Goal: Find specific page/section: Find specific page/section

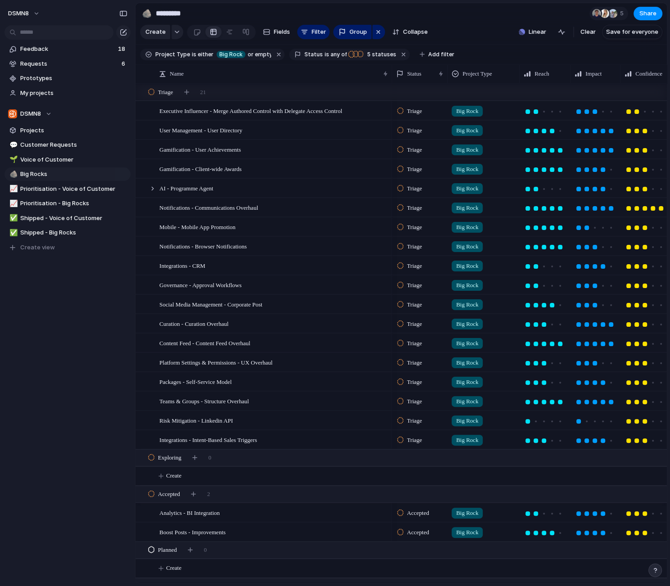
scroll to position [0, 0]
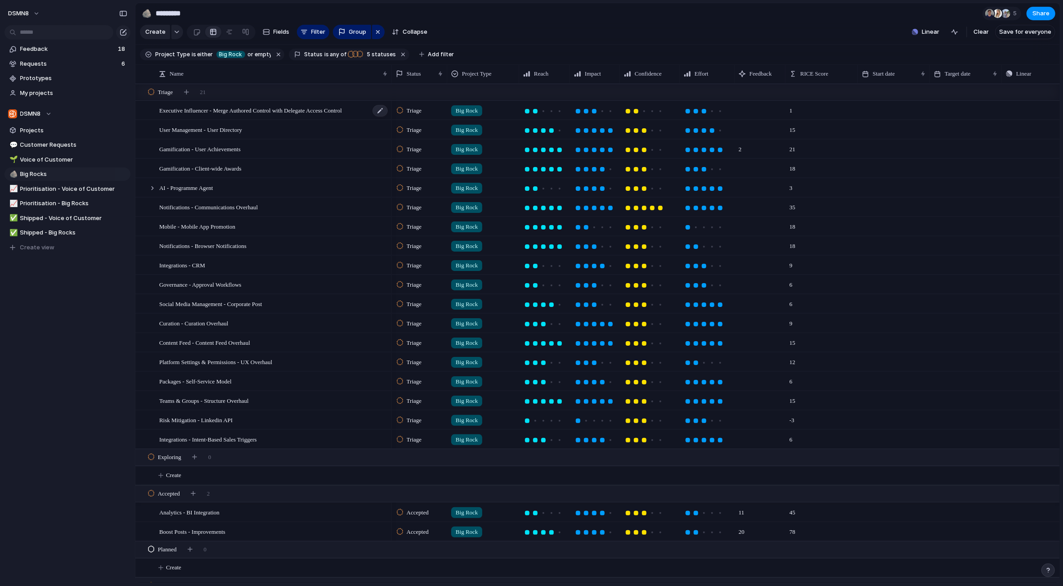
click at [244, 110] on span "Executive Influencer - Merge Authored Control with Delegate Access Control" at bounding box center [250, 110] width 183 height 10
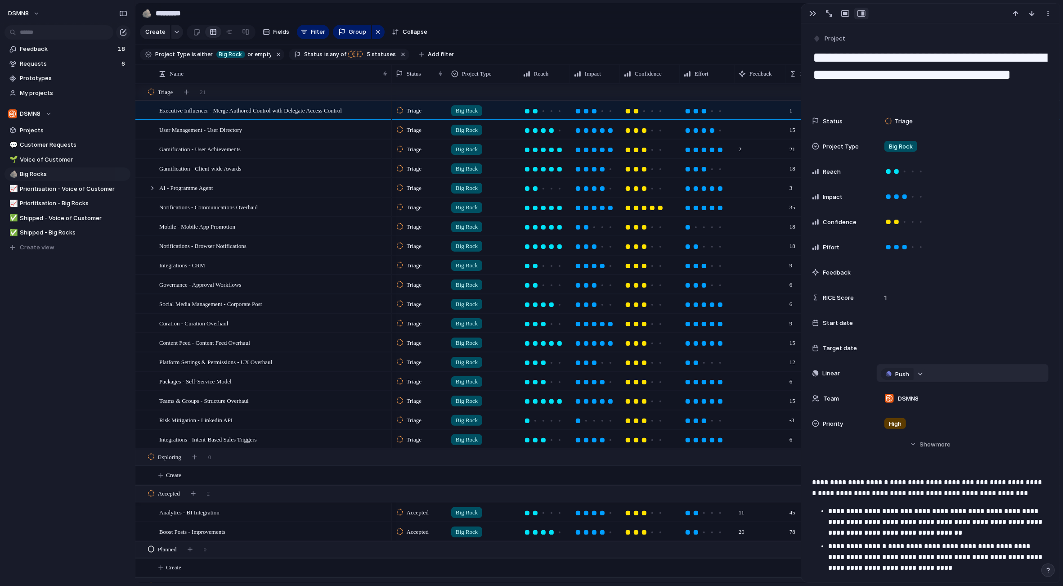
click at [669, 374] on div "button" at bounding box center [921, 374] width 6 height 4
type input "*"
click at [106, 373] on div "Projects Issues No results found" at bounding box center [531, 293] width 1063 height 586
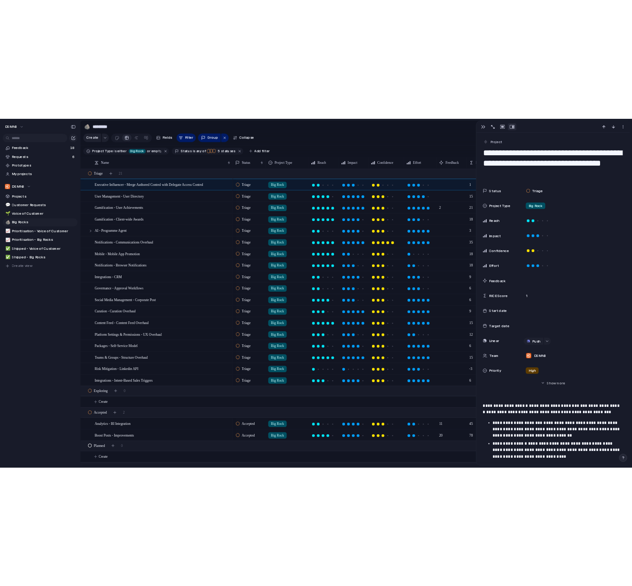
scroll to position [0, 45]
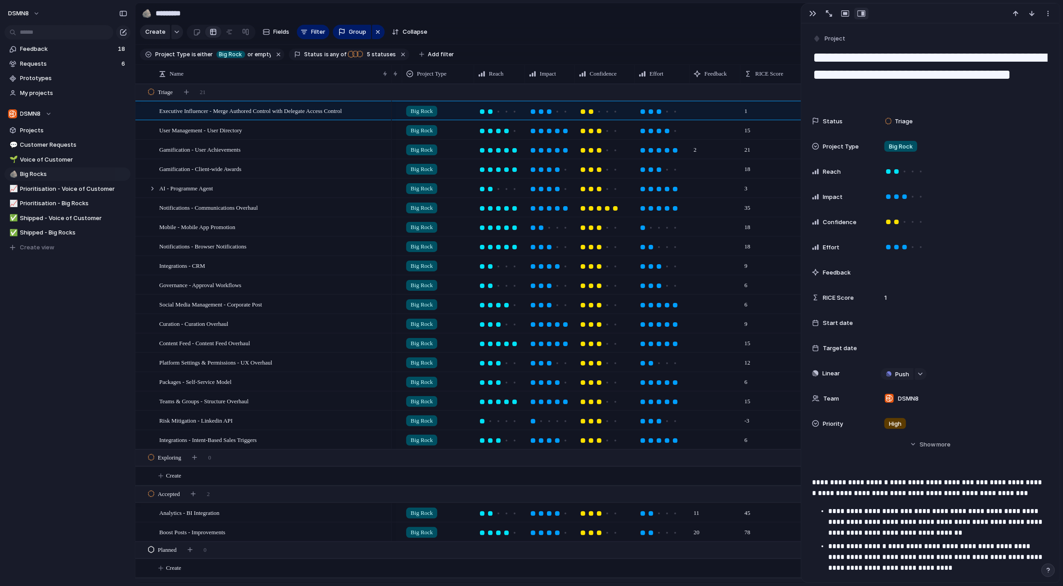
drag, startPoint x: 809, startPoint y: 13, endPoint x: 806, endPoint y: 41, distance: 28.0
click at [669, 13] on div "button" at bounding box center [813, 13] width 7 height 7
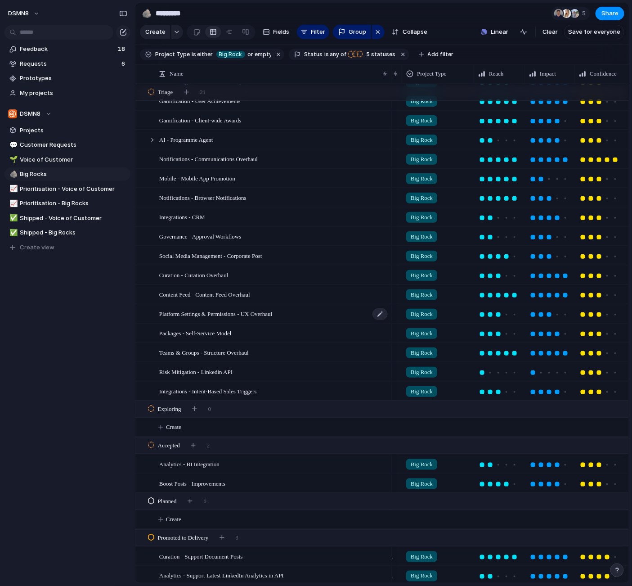
scroll to position [40, 0]
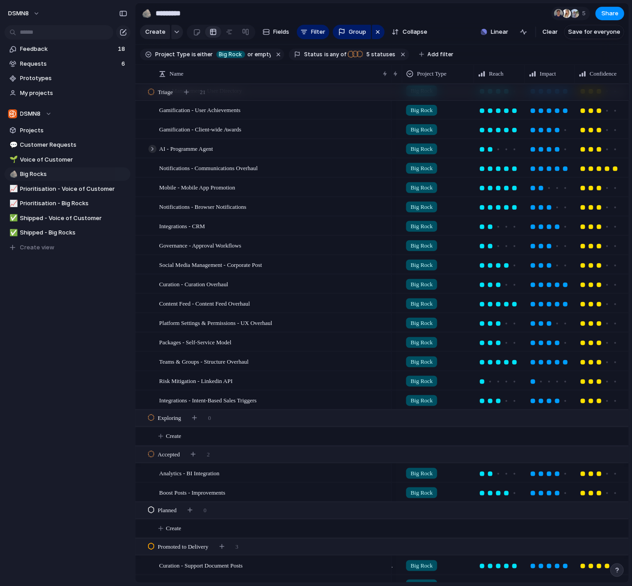
click at [152, 148] on div at bounding box center [153, 149] width 8 height 8
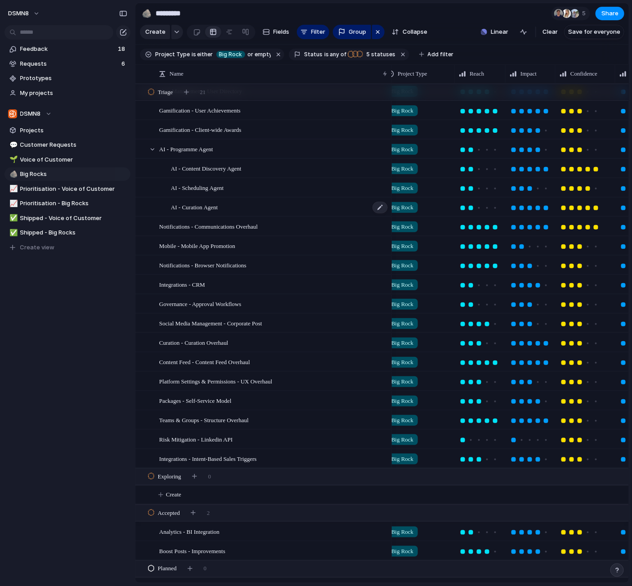
scroll to position [0, 0]
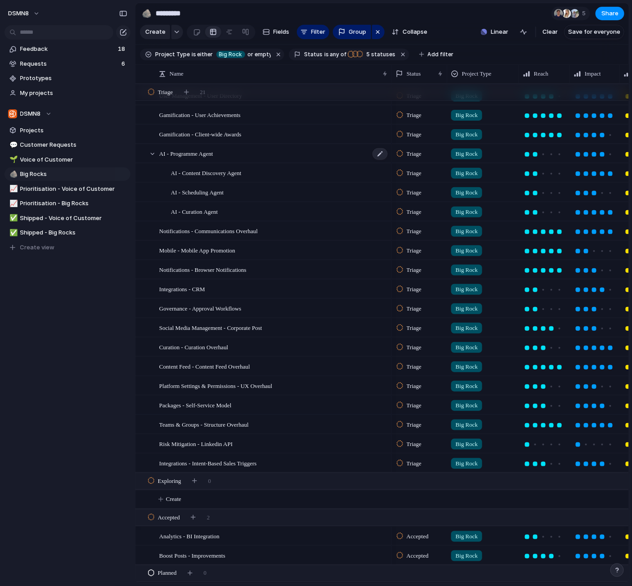
click at [228, 158] on div "AI - Programme Agent" at bounding box center [274, 153] width 230 height 18
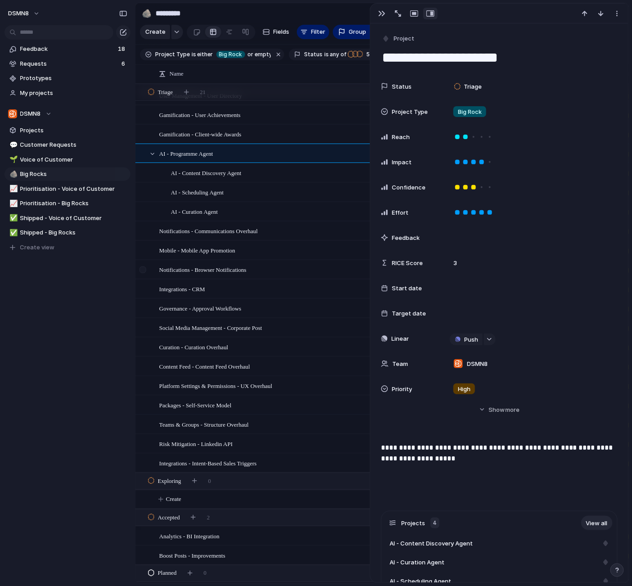
click at [139, 265] on div at bounding box center [144, 273] width 16 height 24
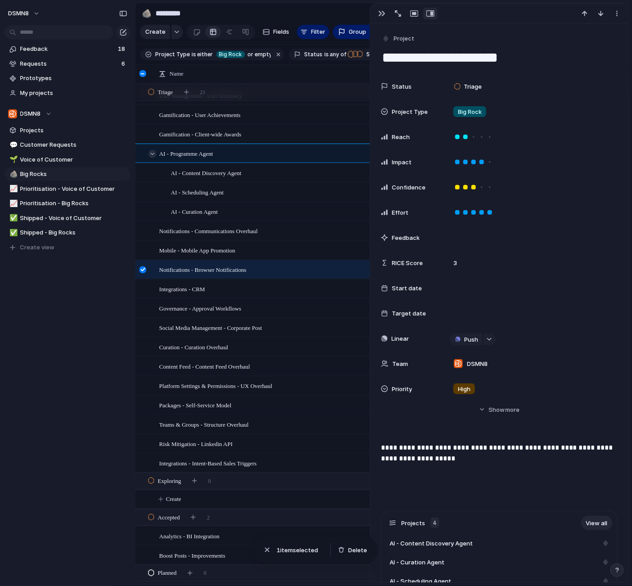
click at [155, 153] on div at bounding box center [153, 154] width 8 height 8
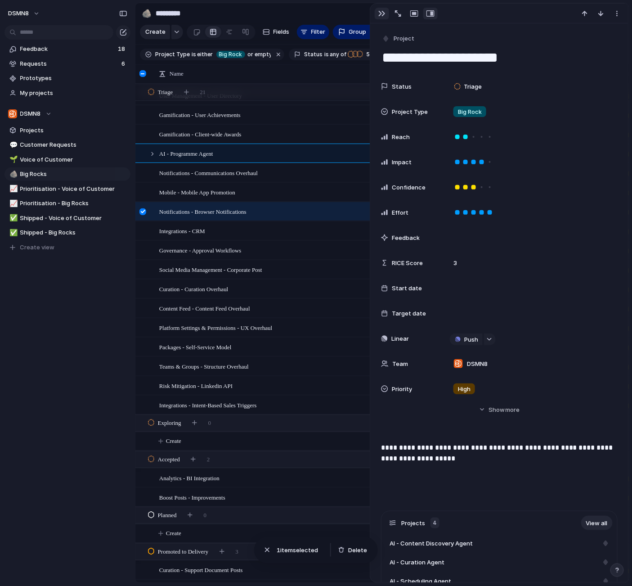
click at [383, 12] on div "button" at bounding box center [381, 13] width 7 height 7
